Goal: Task Accomplishment & Management: Complete application form

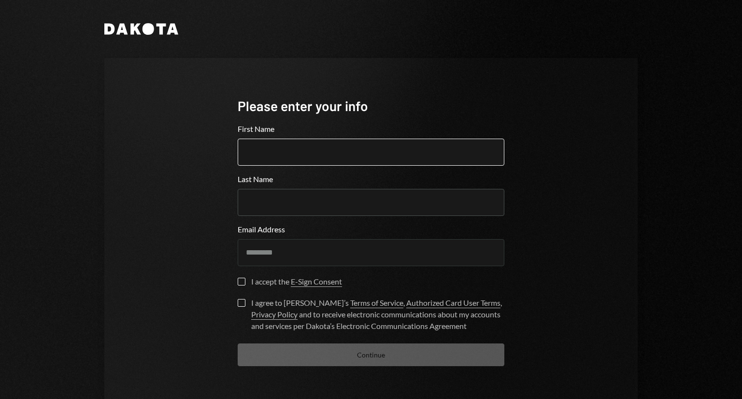
click at [298, 149] on input "First Name" at bounding box center [371, 152] width 267 height 27
type input "******"
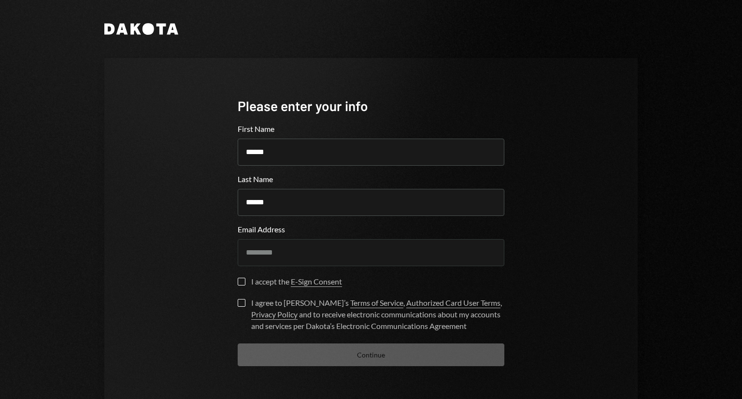
scroll to position [28, 0]
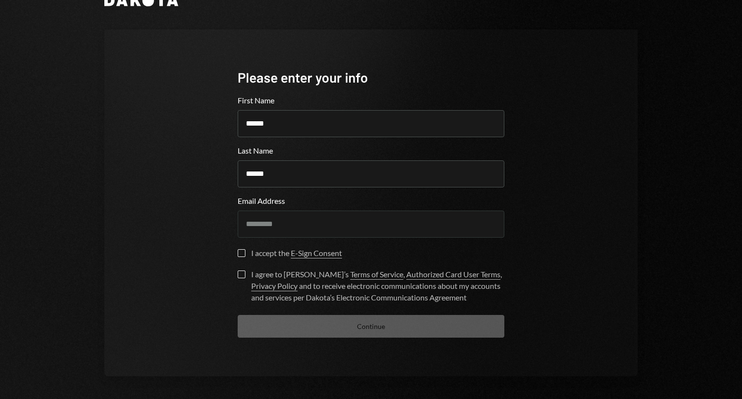
click at [239, 254] on button "I accept the E-Sign Consent" at bounding box center [242, 253] width 8 height 8
click at [238, 273] on button "I agree to [PERSON_NAME]’s Terms of Service , Authorized Card User Terms , Priv…" at bounding box center [242, 274] width 8 height 8
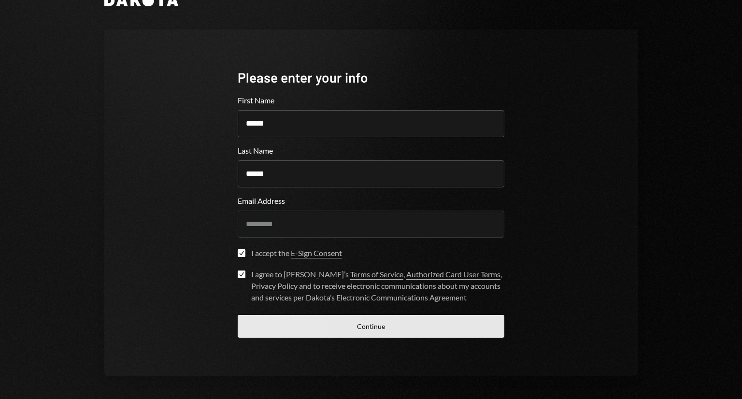
click at [310, 328] on button "Continue" at bounding box center [371, 326] width 267 height 23
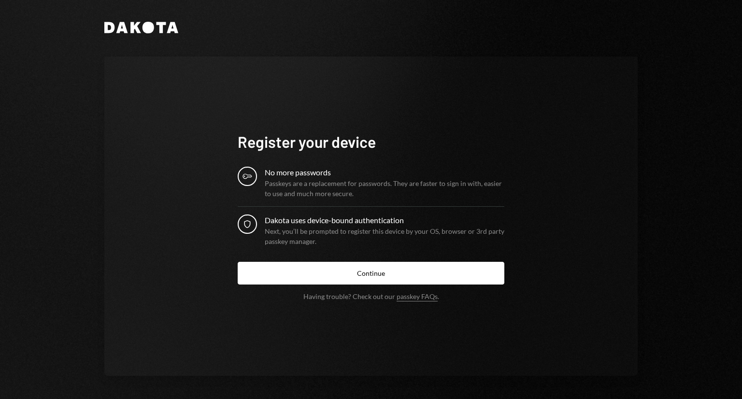
scroll to position [1, 0]
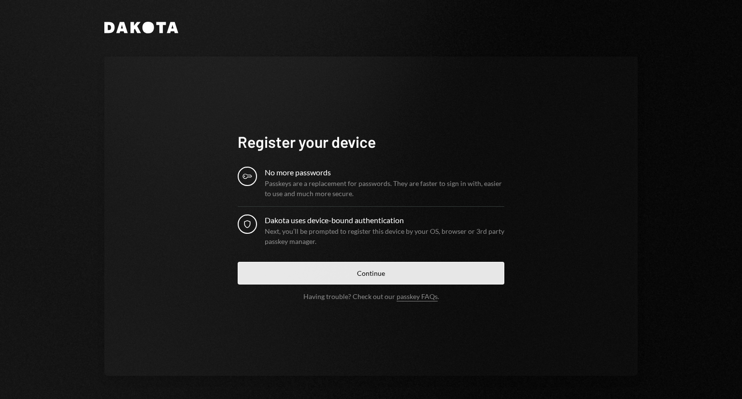
click at [323, 273] on button "Continue" at bounding box center [371, 273] width 267 height 23
click at [375, 272] on button "Continue" at bounding box center [371, 273] width 267 height 23
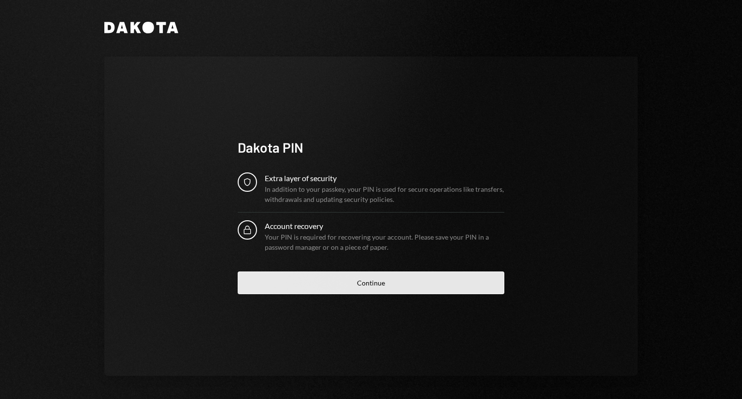
click at [353, 282] on button "Continue" at bounding box center [371, 282] width 267 height 23
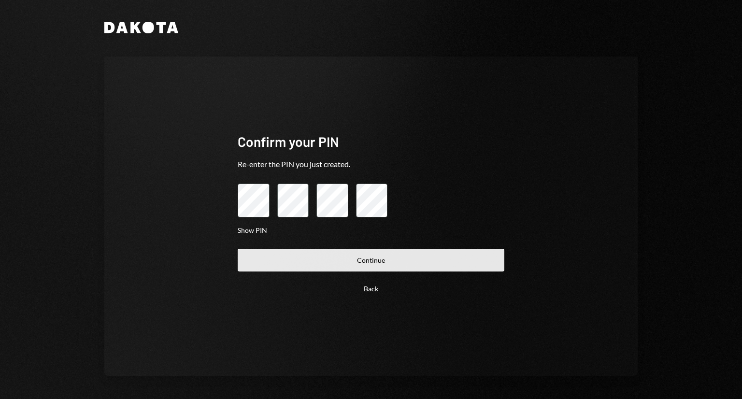
click at [321, 255] on button "Continue" at bounding box center [371, 260] width 267 height 23
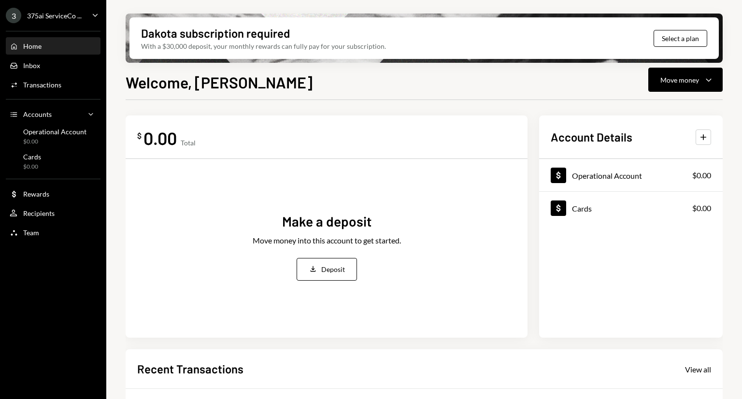
click at [202, 47] on div "With a $30,000 deposit, your monthly rewards can fully pay for your subscriptio…" at bounding box center [263, 46] width 245 height 10
